Goal: Information Seeking & Learning: Find specific fact

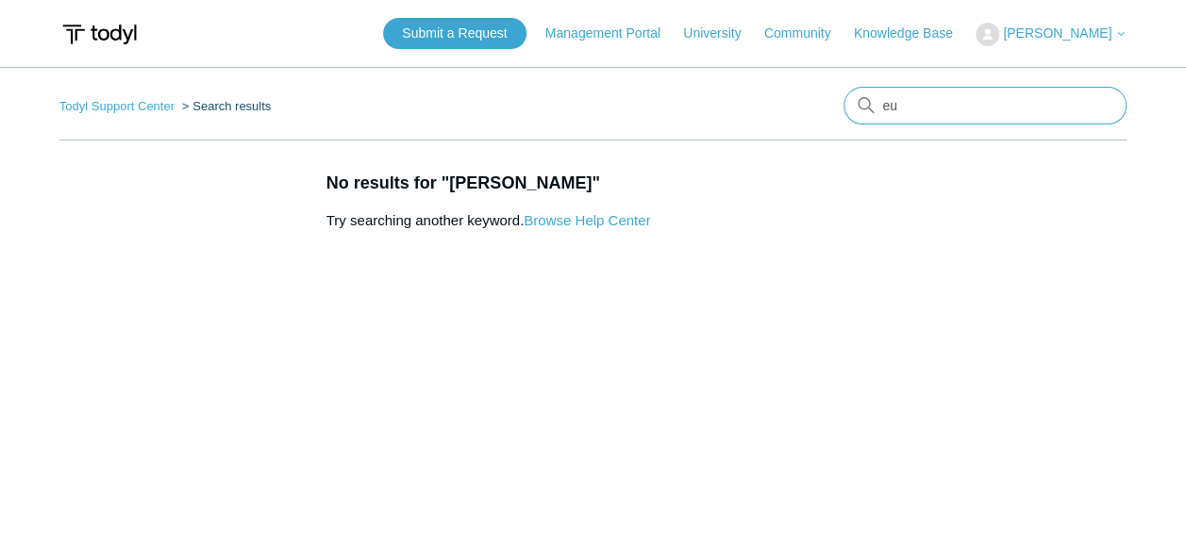
type input "e"
type input "ula"
click at [904, 100] on input "ula" at bounding box center [985, 106] width 283 height 38
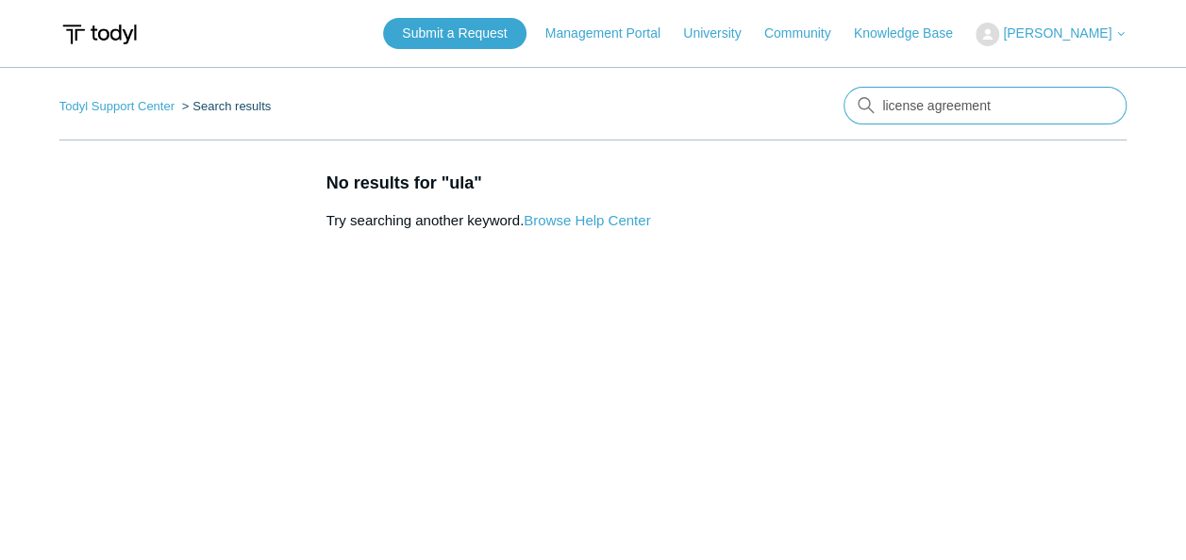
type input "license agreement"
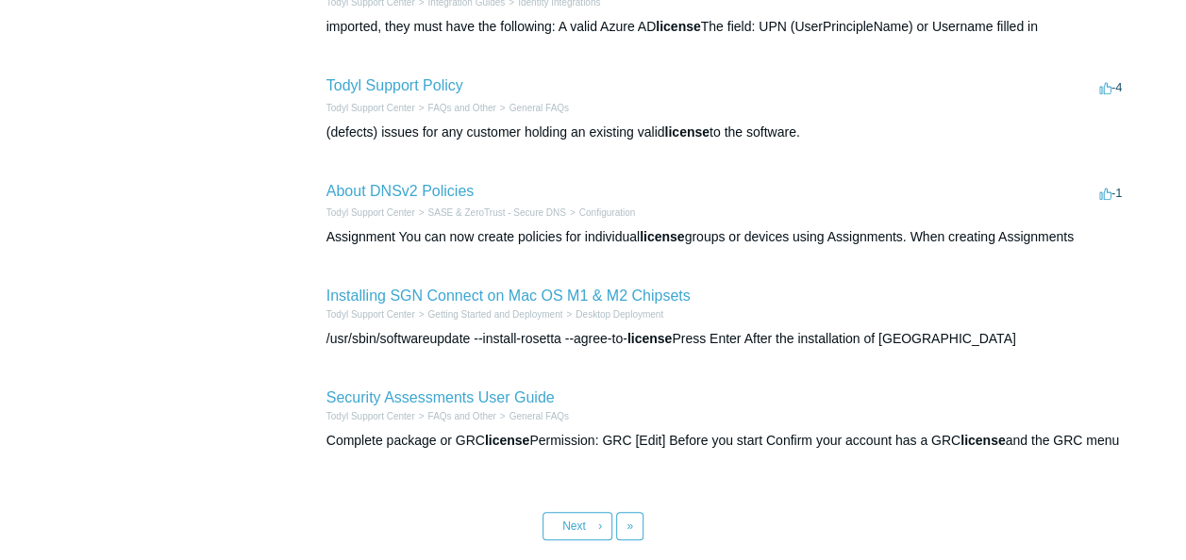
scroll to position [907, 0]
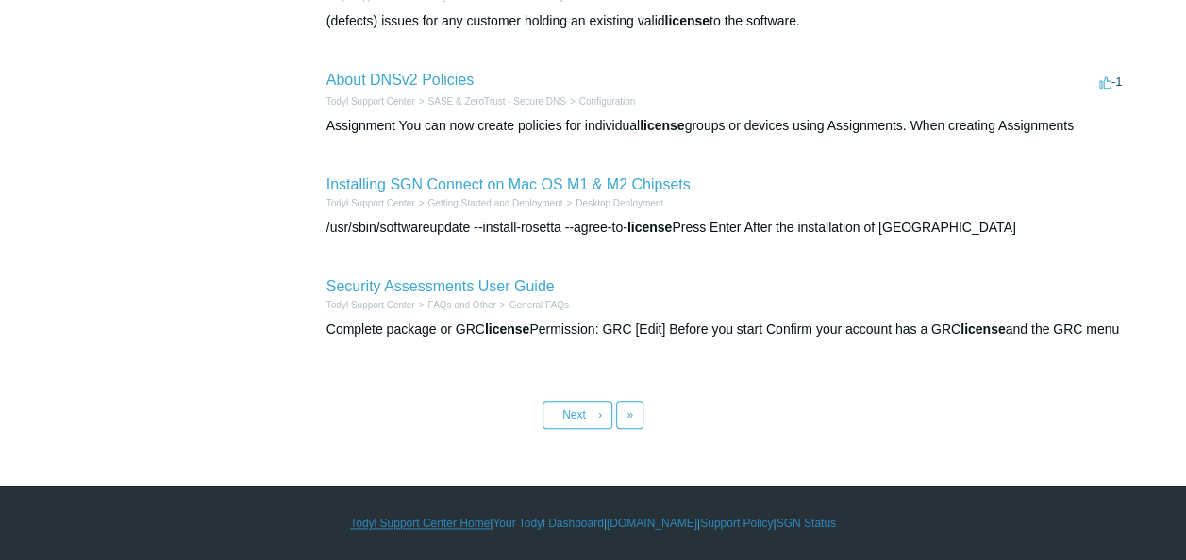
click at [419, 520] on link "Todyl Support Center Home" at bounding box center [420, 523] width 140 height 17
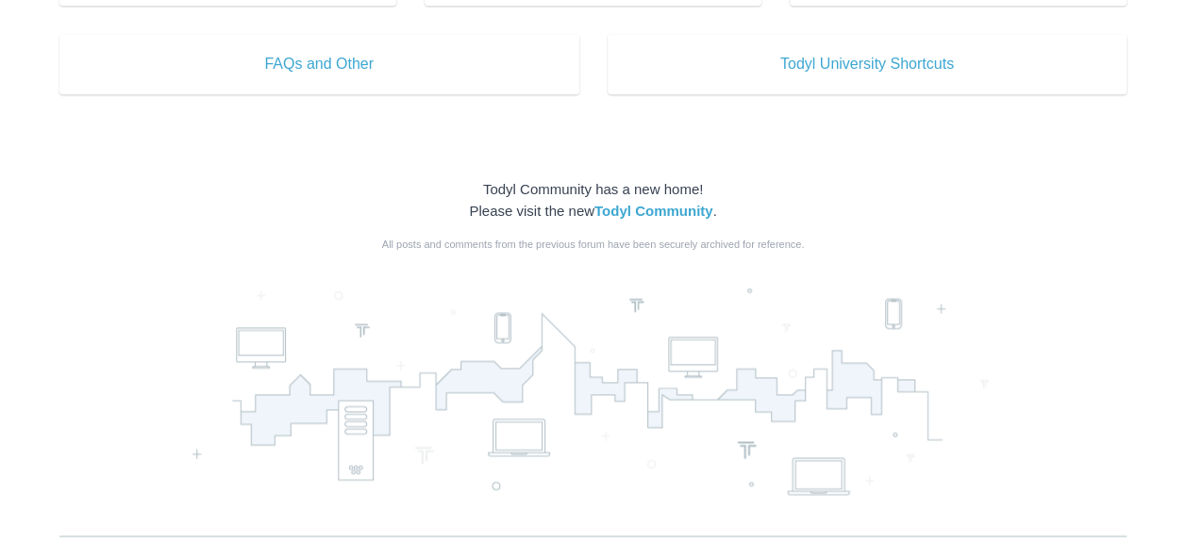
scroll to position [1108, 0]
click at [647, 213] on strong "Todyl Community" at bounding box center [653, 210] width 119 height 16
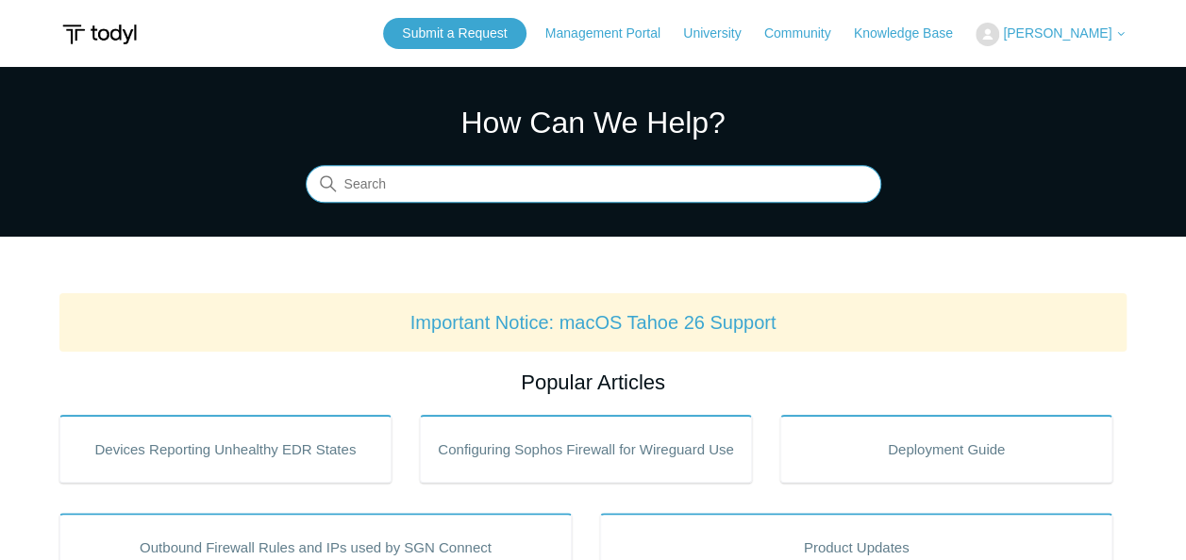
click at [504, 182] on input "Search" at bounding box center [594, 185] width 576 height 38
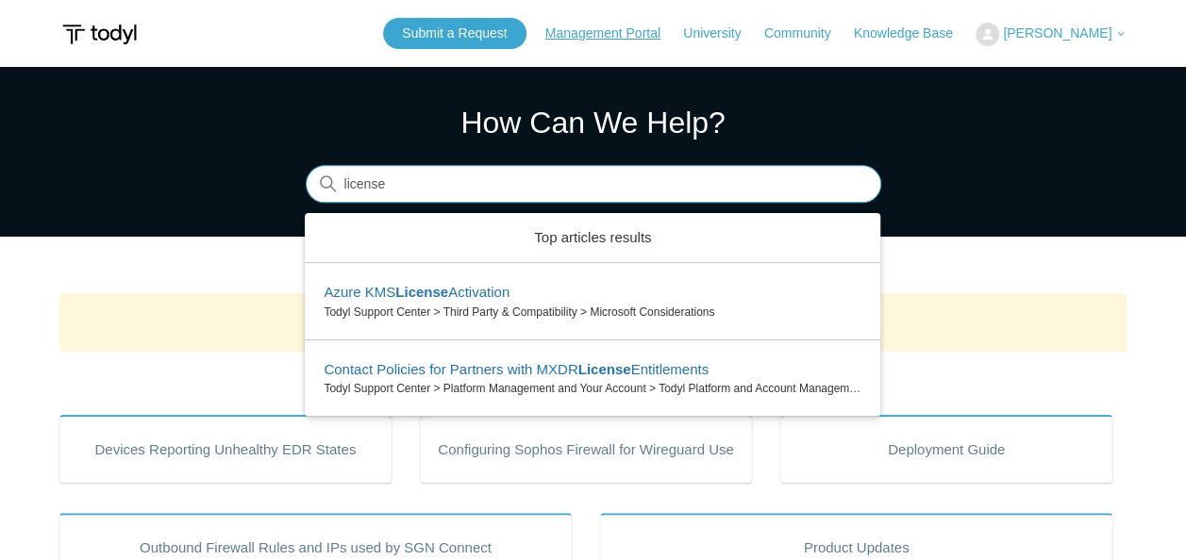
type input "license"
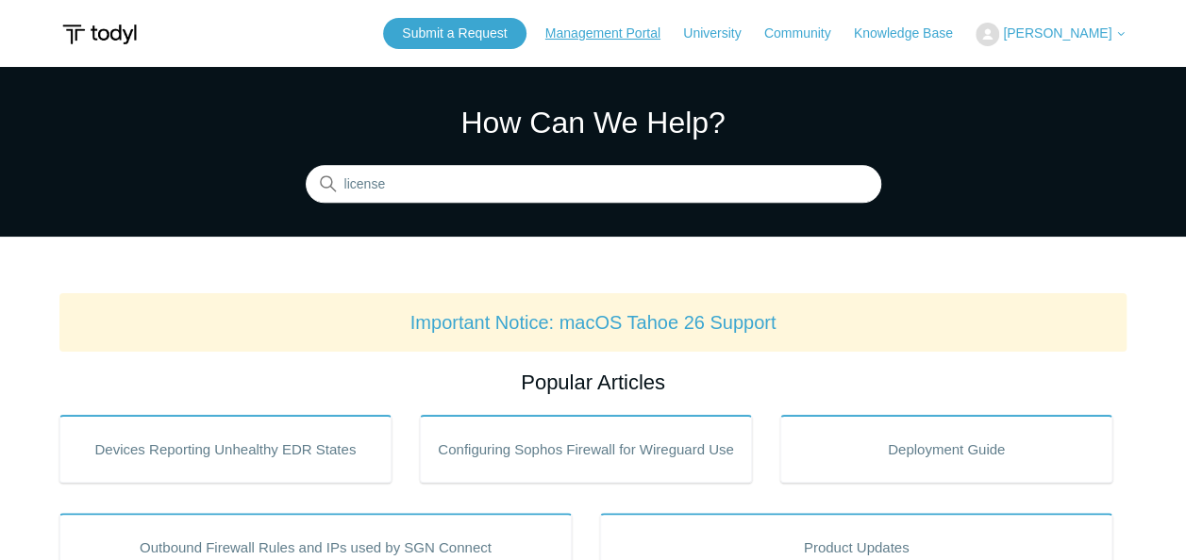
click at [659, 39] on link "Management Portal" at bounding box center [612, 34] width 134 height 20
